Goal: Task Accomplishment & Management: Manage account settings

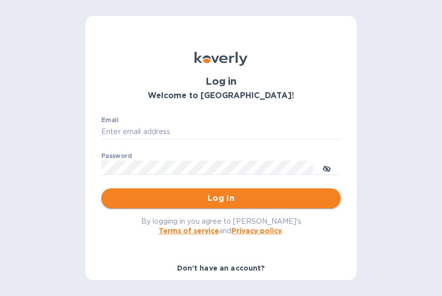
type input "[EMAIL_ADDRESS][DOMAIN_NAME]"
click at [193, 202] on span "Log in" at bounding box center [220, 198] width 223 height 12
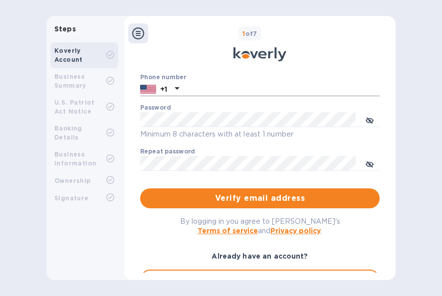
scroll to position [150, 0]
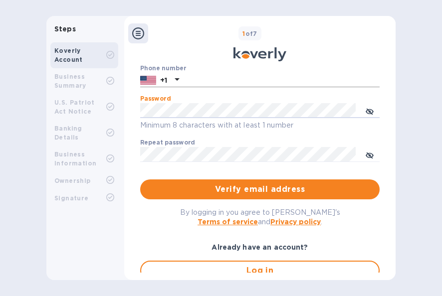
click at [214, 81] on input "text" at bounding box center [281, 80] width 196 height 15
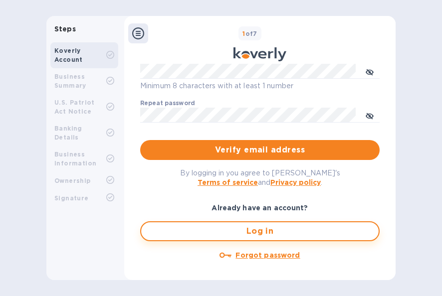
scroll to position [191, 0]
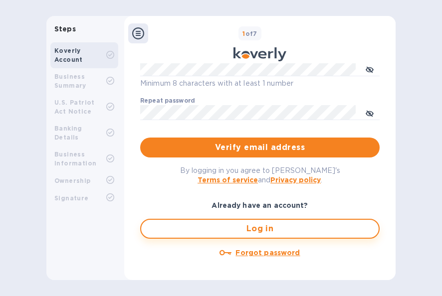
click at [245, 230] on span "Log in" at bounding box center [259, 229] width 221 height 12
